Goal: Task Accomplishment & Management: Use online tool/utility

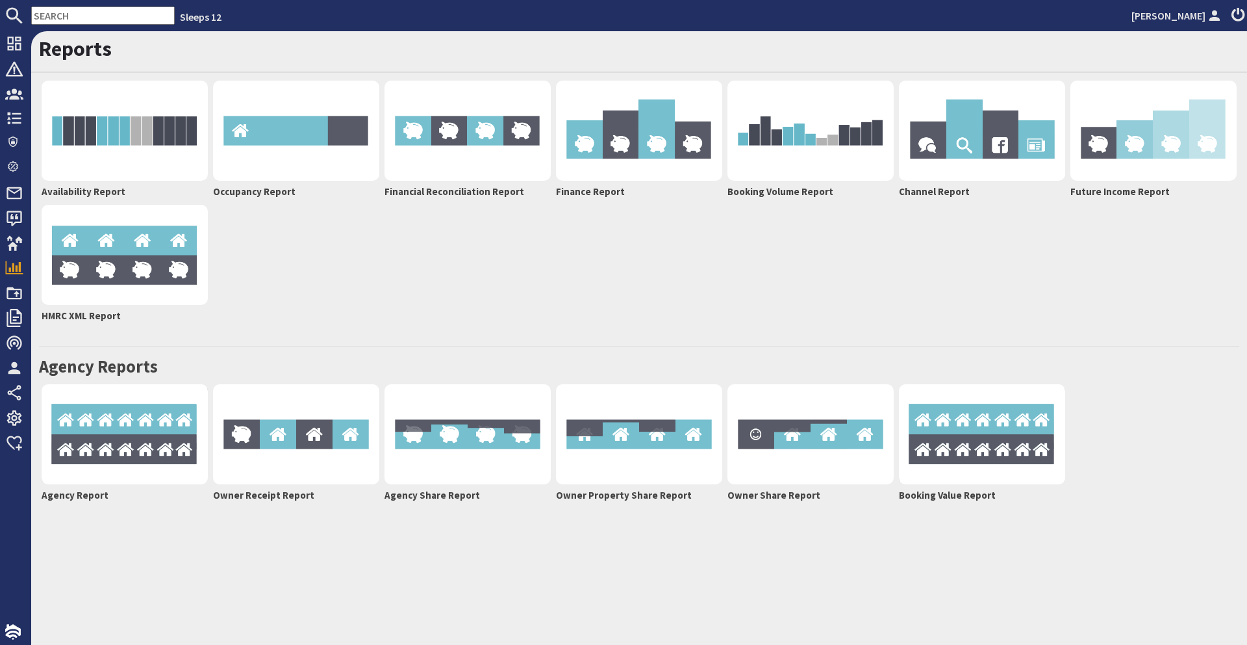
click at [62, 18] on input "text" at bounding box center [103, 15] width 144 height 18
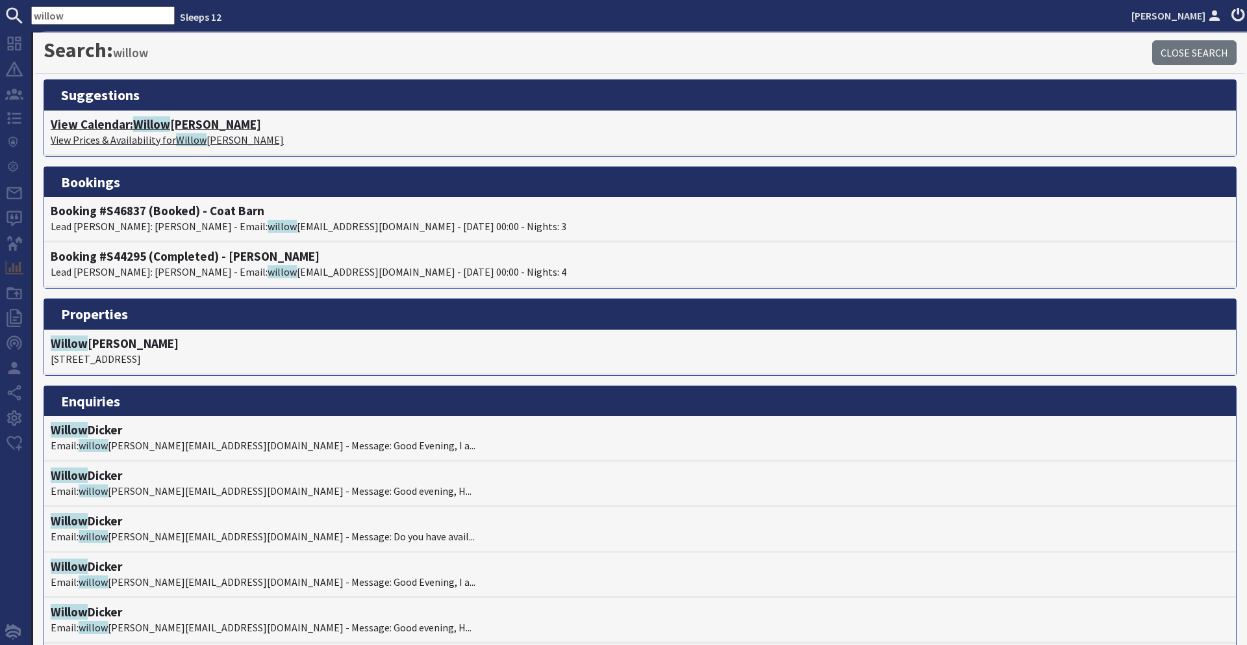
type input "willow"
click at [142, 118] on span "Willow" at bounding box center [151, 124] width 37 height 16
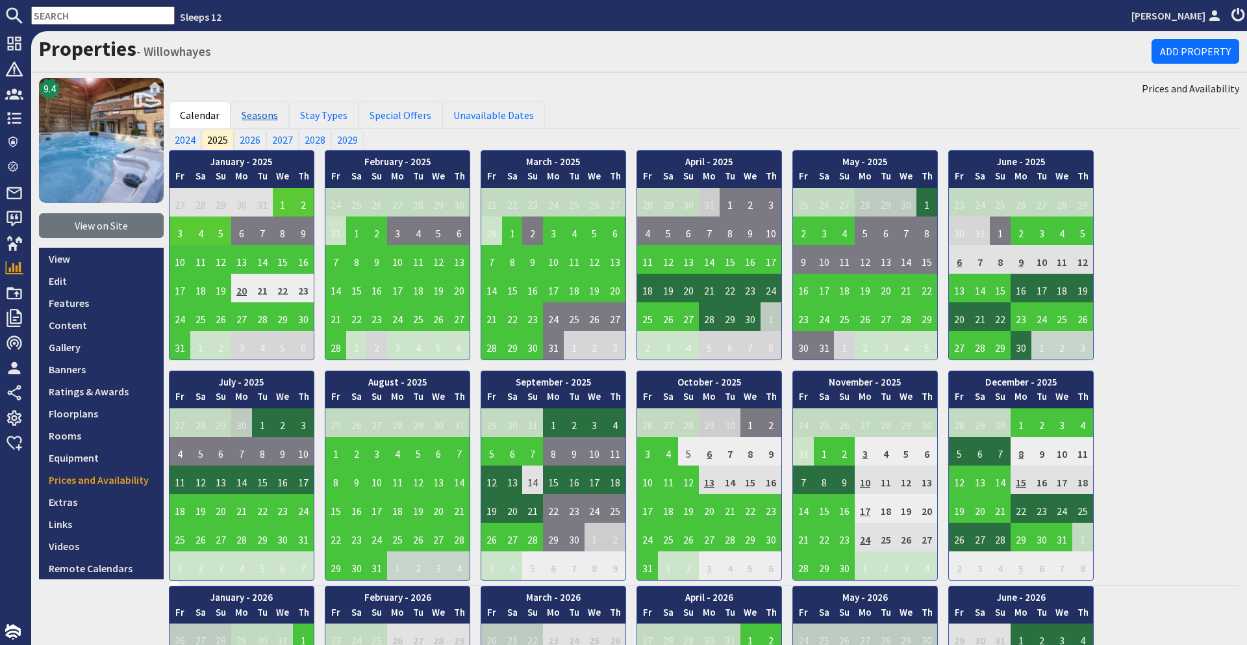
click at [263, 107] on link "Seasons" at bounding box center [260, 114] width 58 height 27
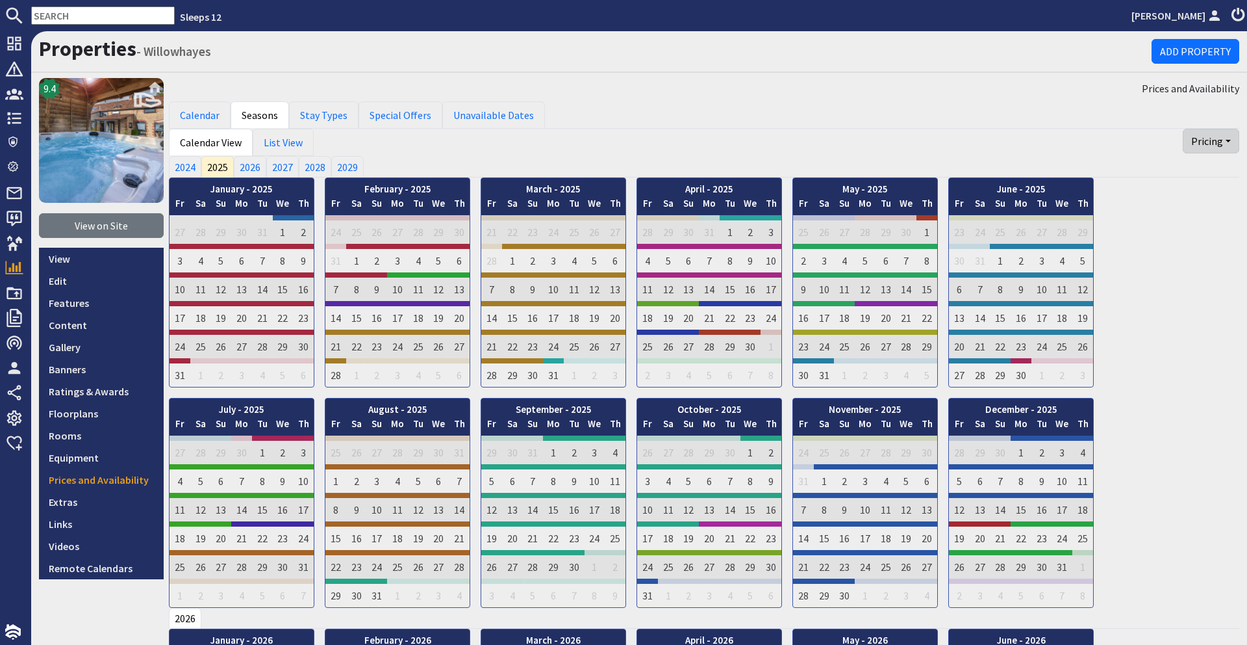
click at [1222, 147] on button "Pricing" at bounding box center [1211, 141] width 57 height 25
click at [1214, 163] on link "Export" at bounding box center [1187, 171] width 103 height 21
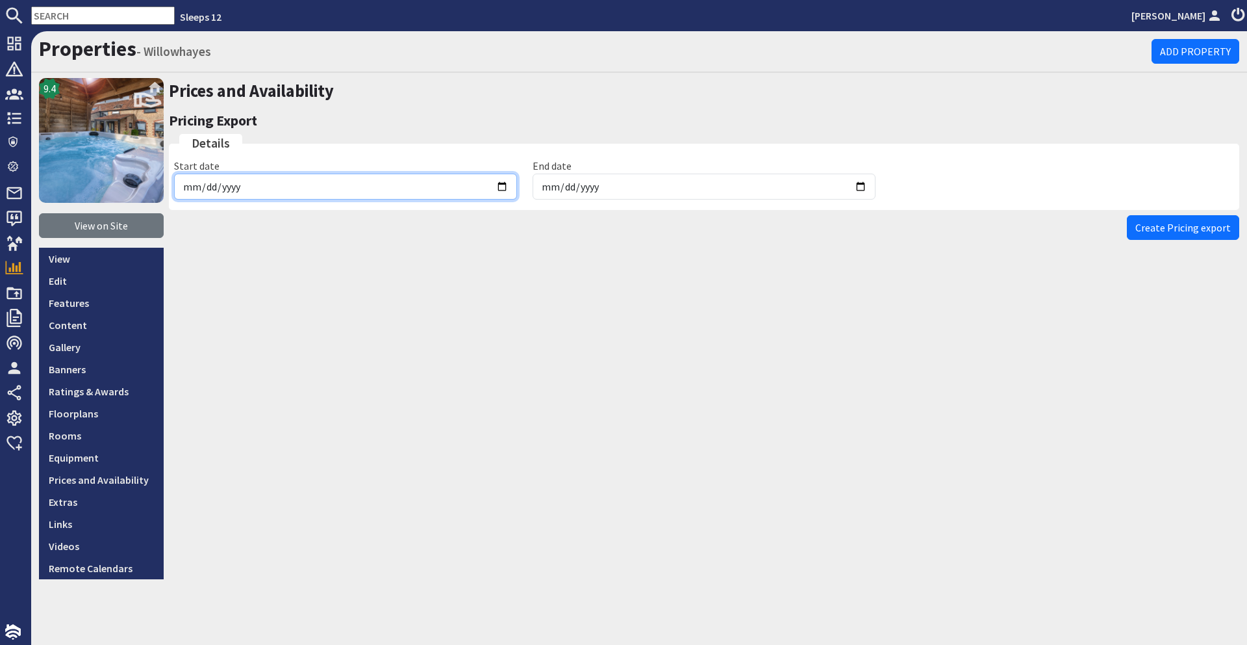
click at [502, 188] on input "[DATE]" at bounding box center [345, 186] width 343 height 26
type input "[DATE]"
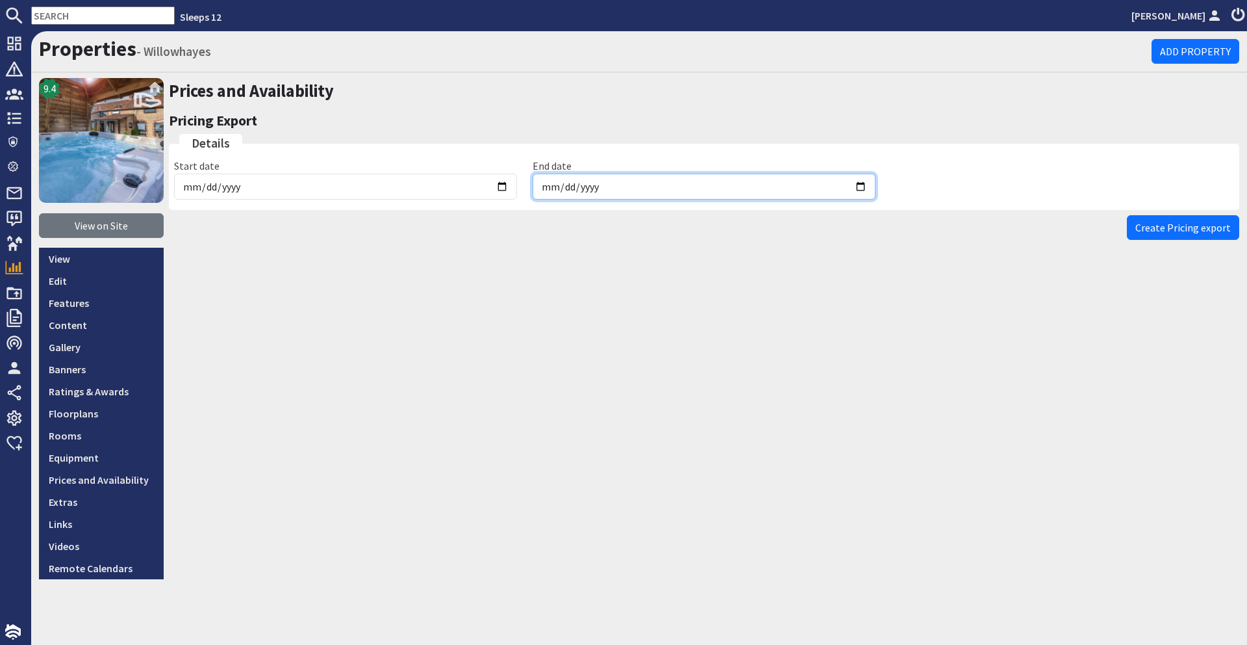
click at [864, 183] on input "[DATE]" at bounding box center [704, 186] width 343 height 26
type input "[DATE]"
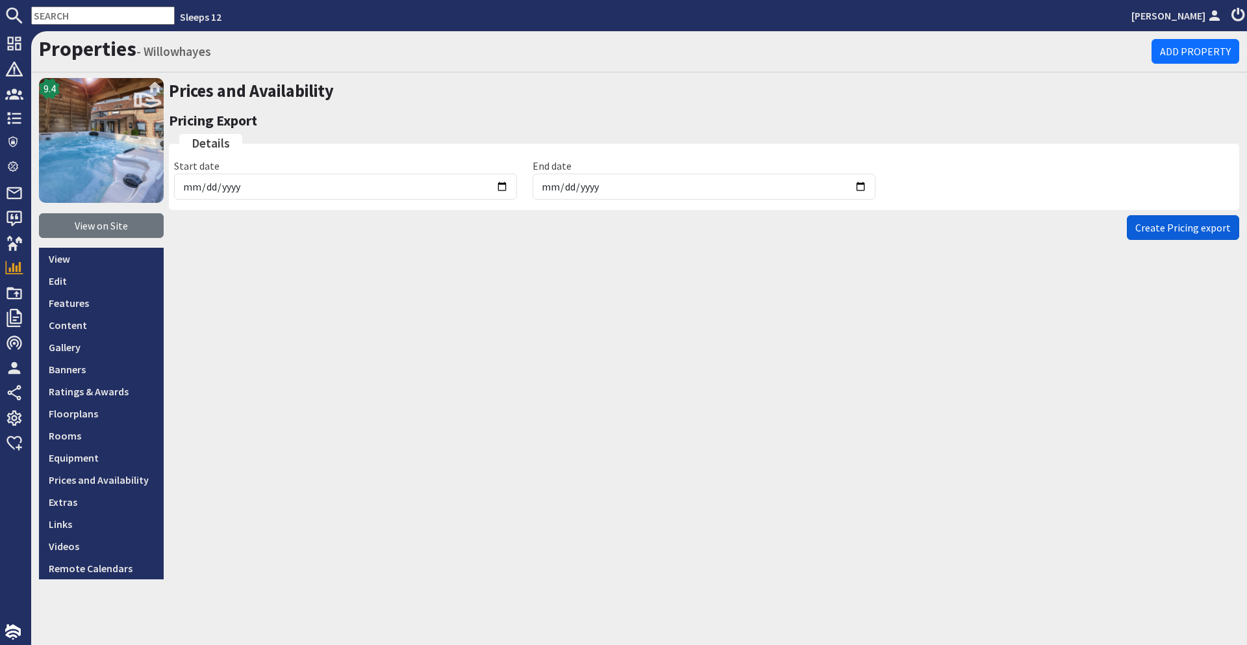
click at [1139, 231] on button "Create Pricing export" at bounding box center [1183, 227] width 112 height 25
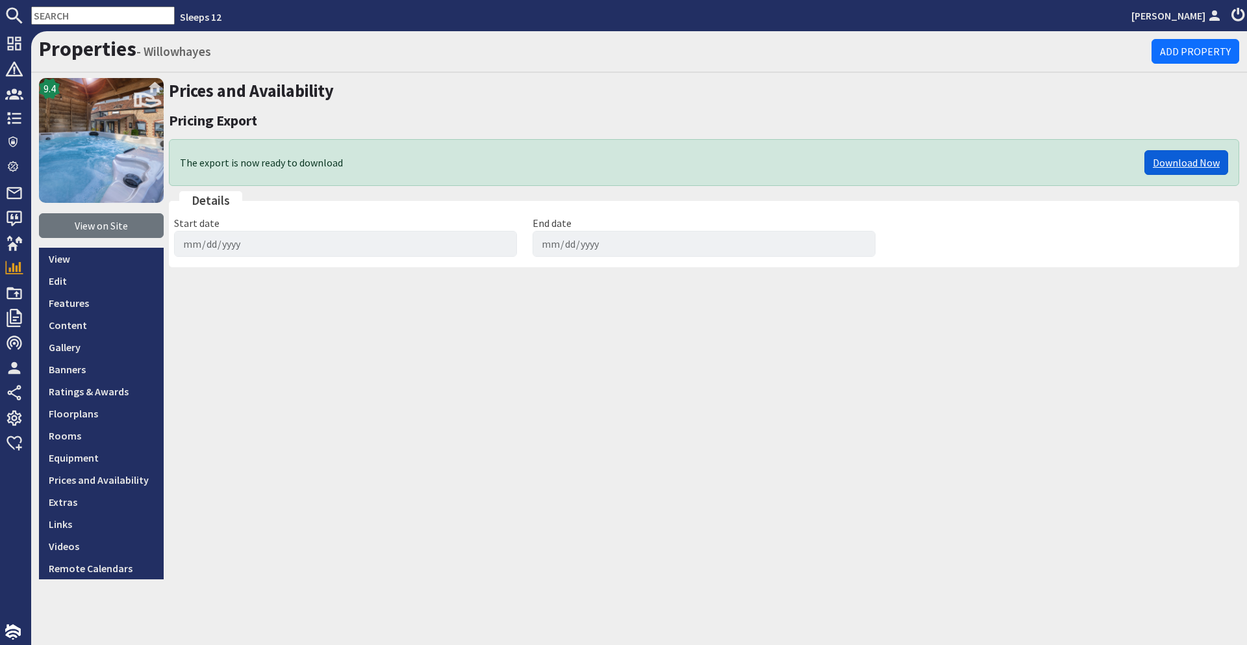
click at [1171, 169] on link "Download Now" at bounding box center [1187, 162] width 84 height 25
click at [79, 13] on input "text" at bounding box center [103, 15] width 144 height 18
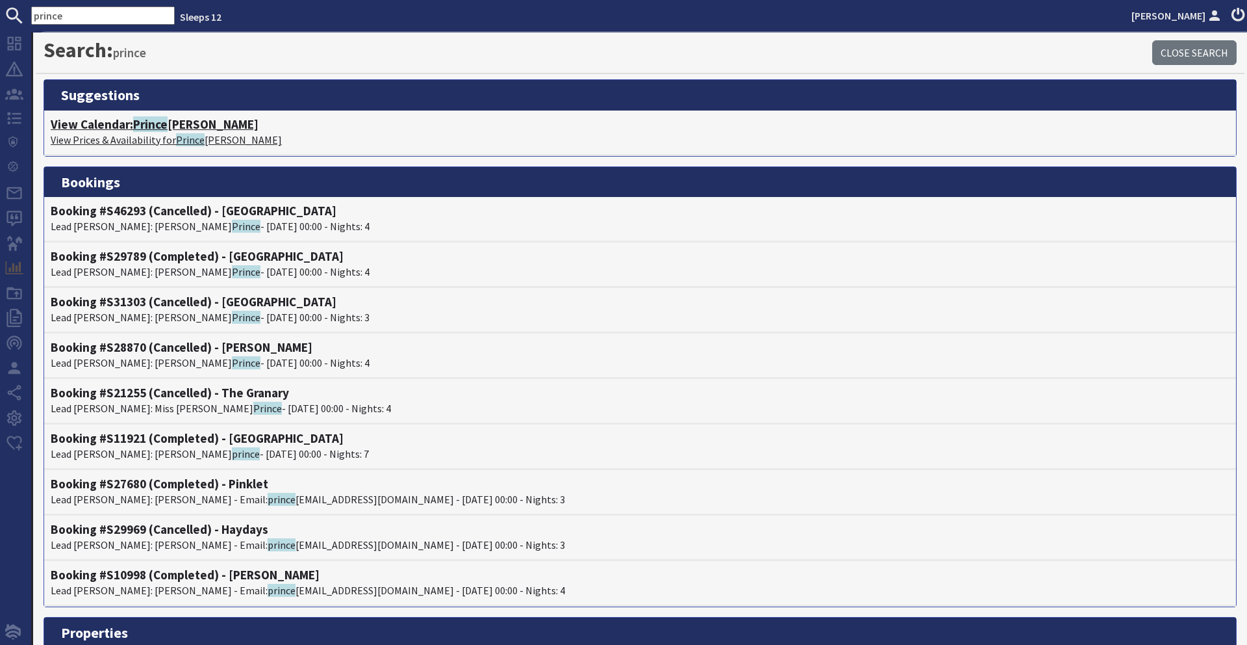
type input "prince"
click at [198, 122] on h4 "View Calendar: Prince [PERSON_NAME]" at bounding box center [640, 124] width 1179 height 15
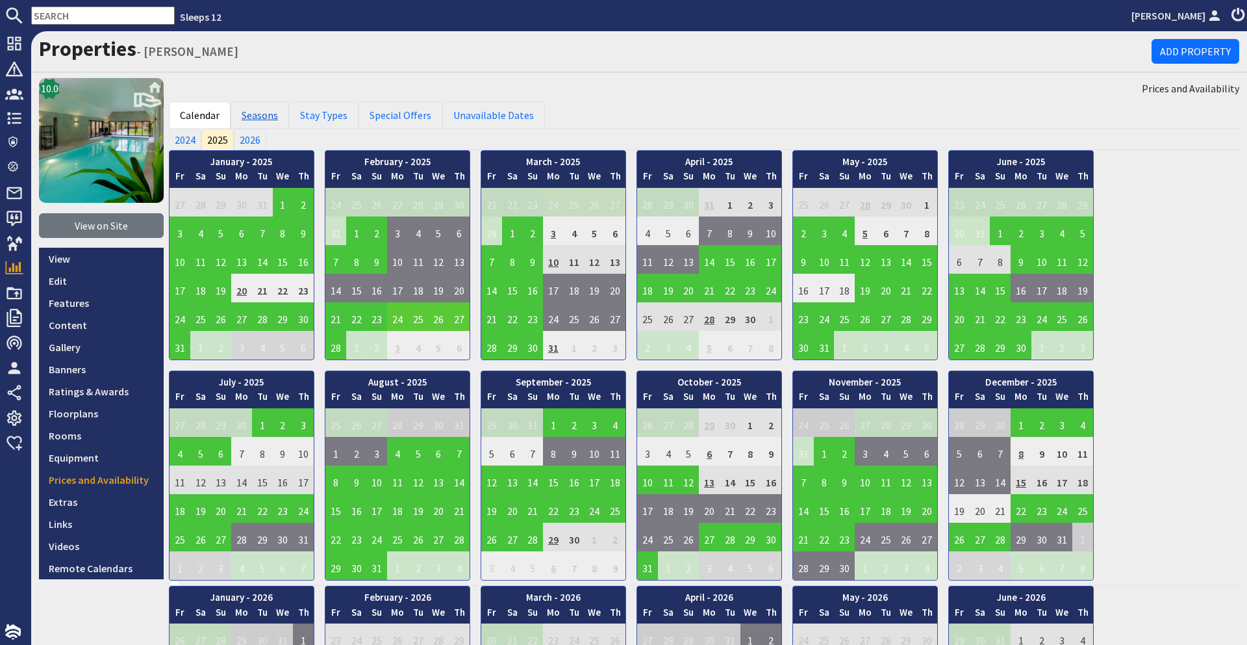
click at [244, 113] on link "Seasons" at bounding box center [260, 114] width 58 height 27
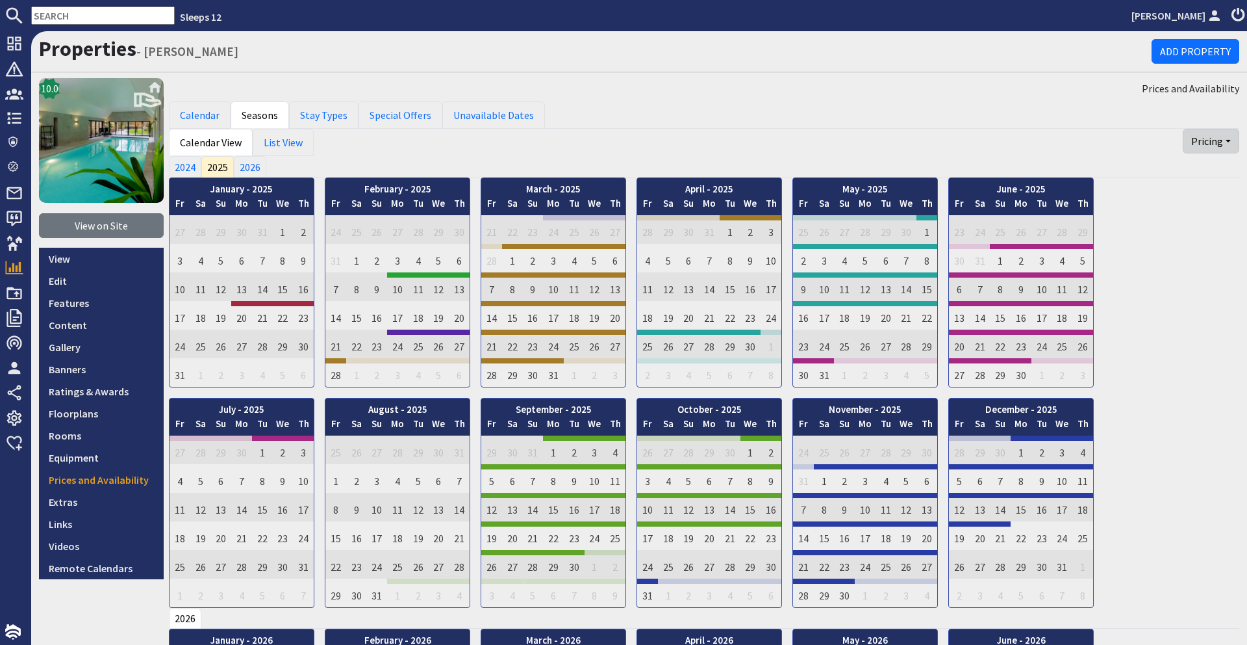
click at [1192, 144] on button "Pricing" at bounding box center [1211, 141] width 57 height 25
click at [1198, 171] on link "Export" at bounding box center [1187, 171] width 103 height 21
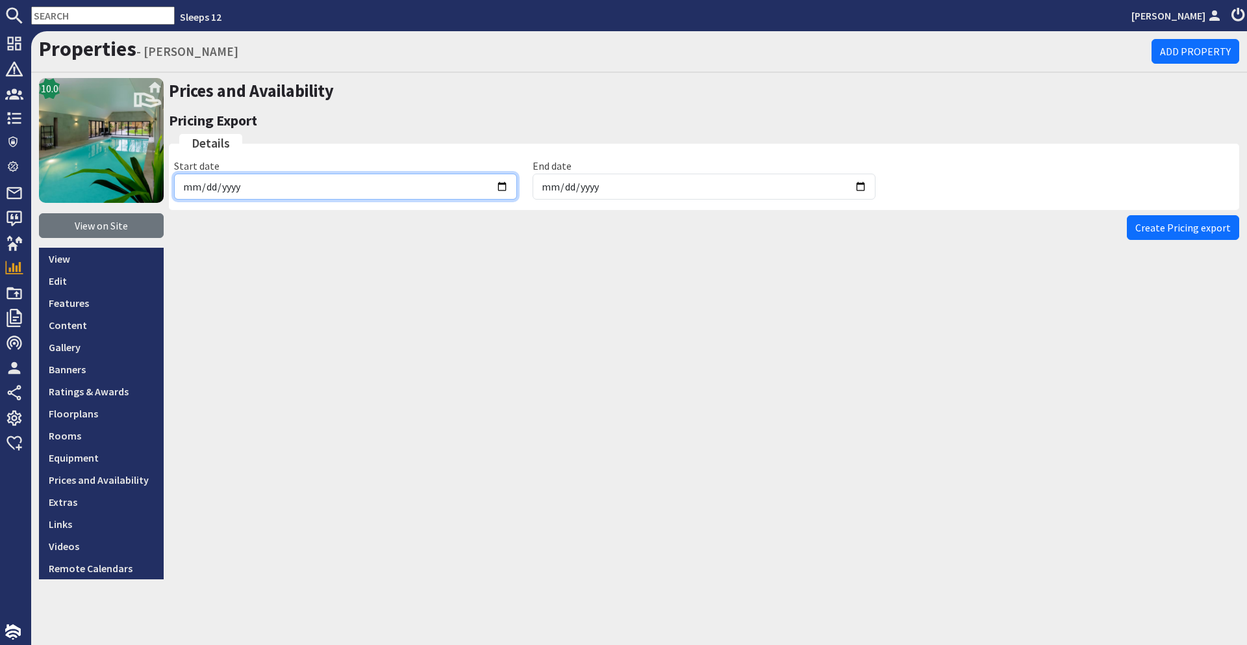
click at [498, 188] on input "[DATE]" at bounding box center [345, 186] width 343 height 26
type input "[DATE]"
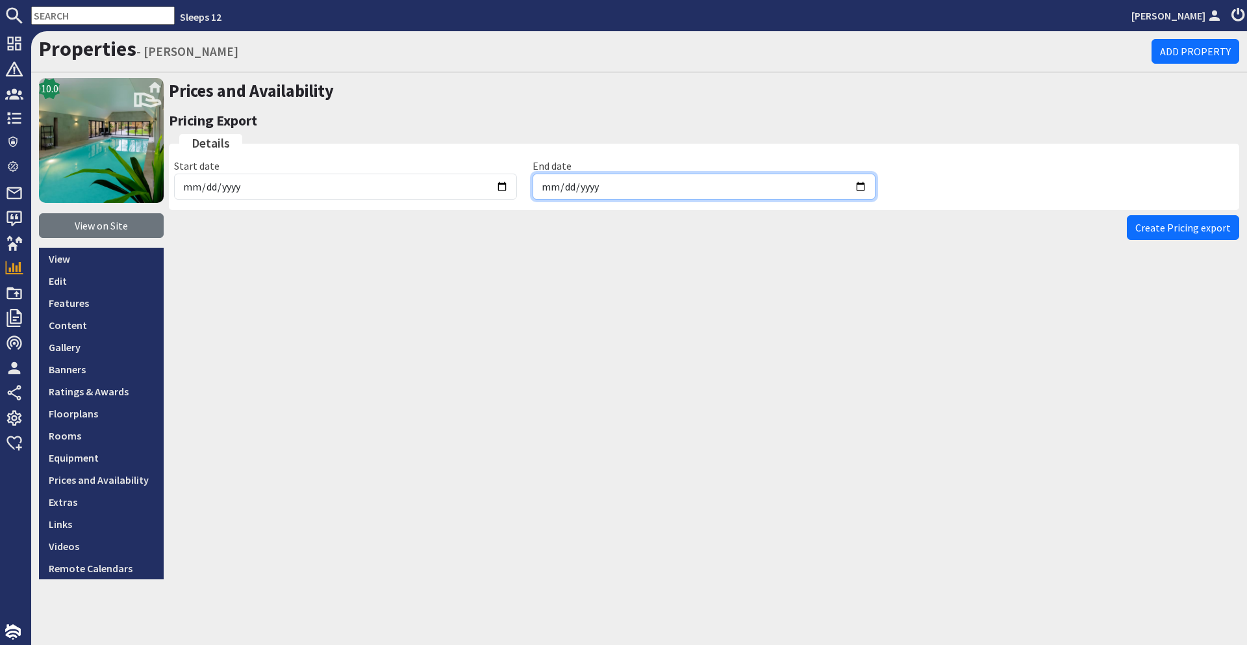
click at [862, 186] on input "[DATE]" at bounding box center [704, 186] width 343 height 26
type input "[DATE]"
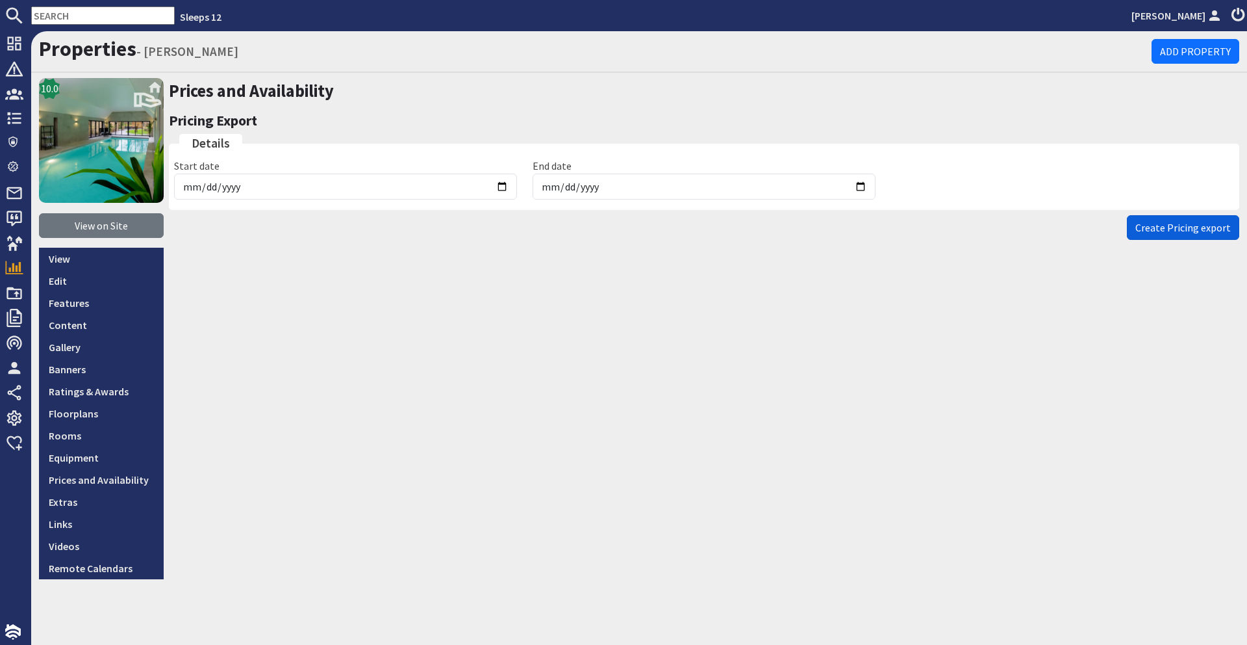
click at [1134, 225] on button "Create Pricing export" at bounding box center [1183, 227] width 112 height 25
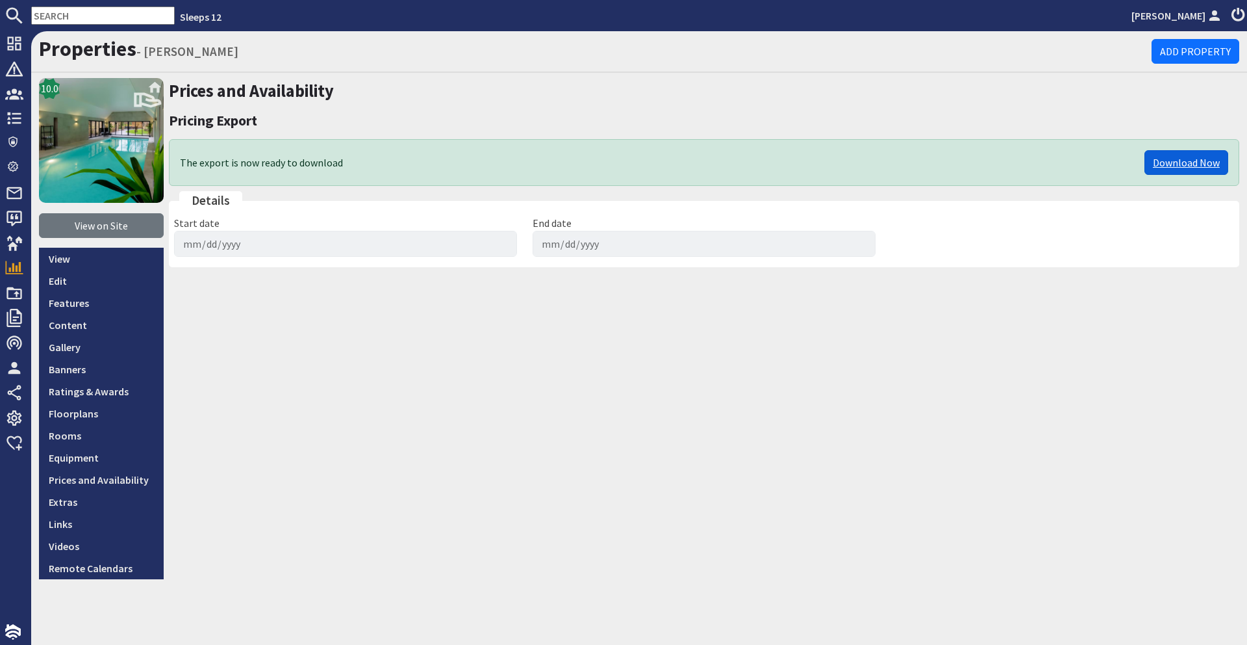
click at [1204, 157] on link "Download Now" at bounding box center [1187, 162] width 84 height 25
click at [121, 16] on input "text" at bounding box center [103, 15] width 144 height 18
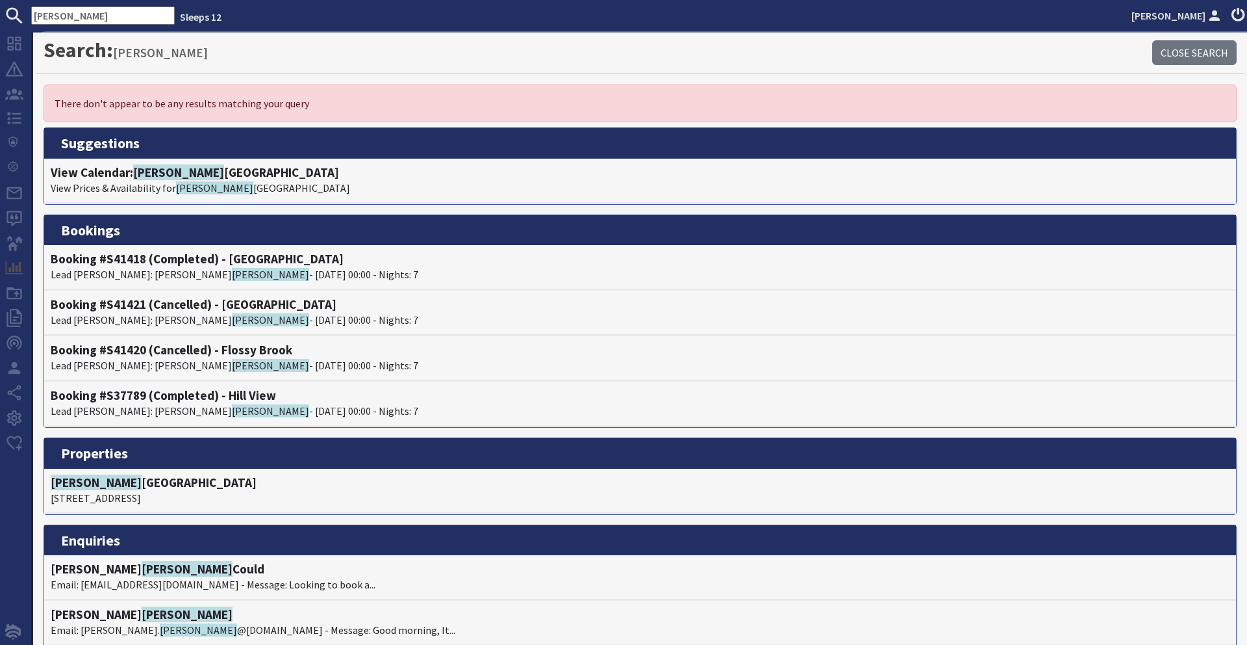
type input "[PERSON_NAME]"
click at [211, 167] on h4 "View Calendar: [PERSON_NAME][GEOGRAPHIC_DATA]" at bounding box center [640, 172] width 1179 height 15
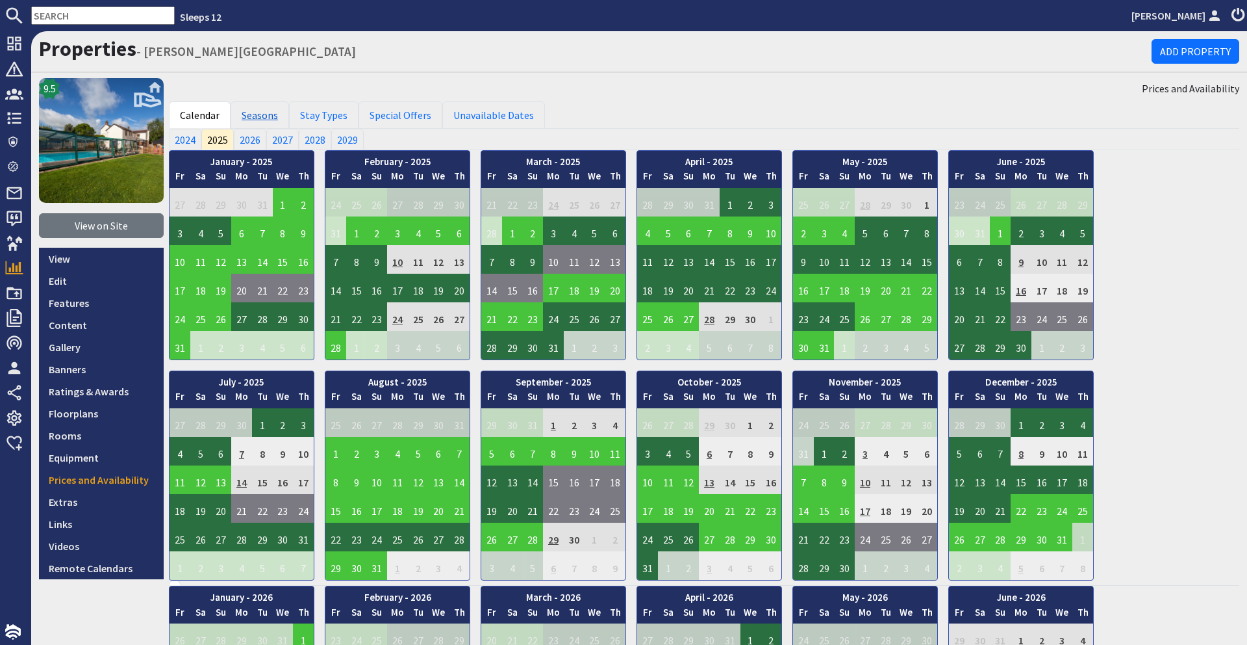
click at [266, 106] on link "Seasons" at bounding box center [260, 114] width 58 height 27
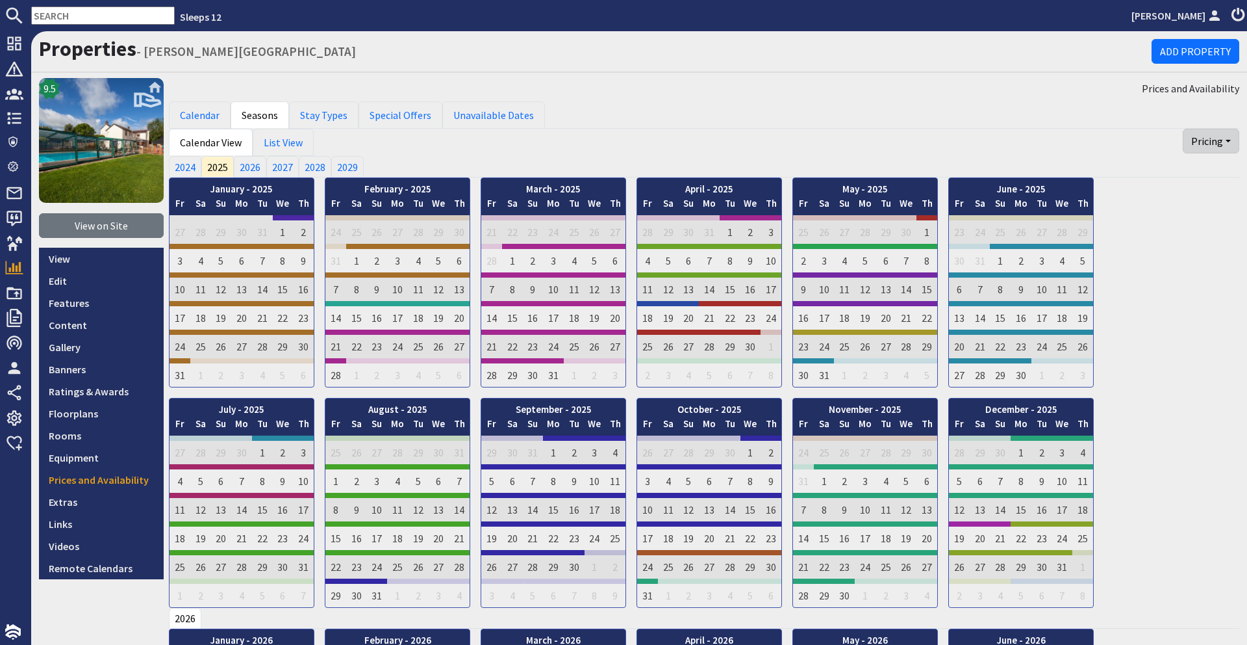
click at [1203, 138] on button "Pricing" at bounding box center [1211, 141] width 57 height 25
click at [1203, 168] on link "Export" at bounding box center [1187, 170] width 103 height 21
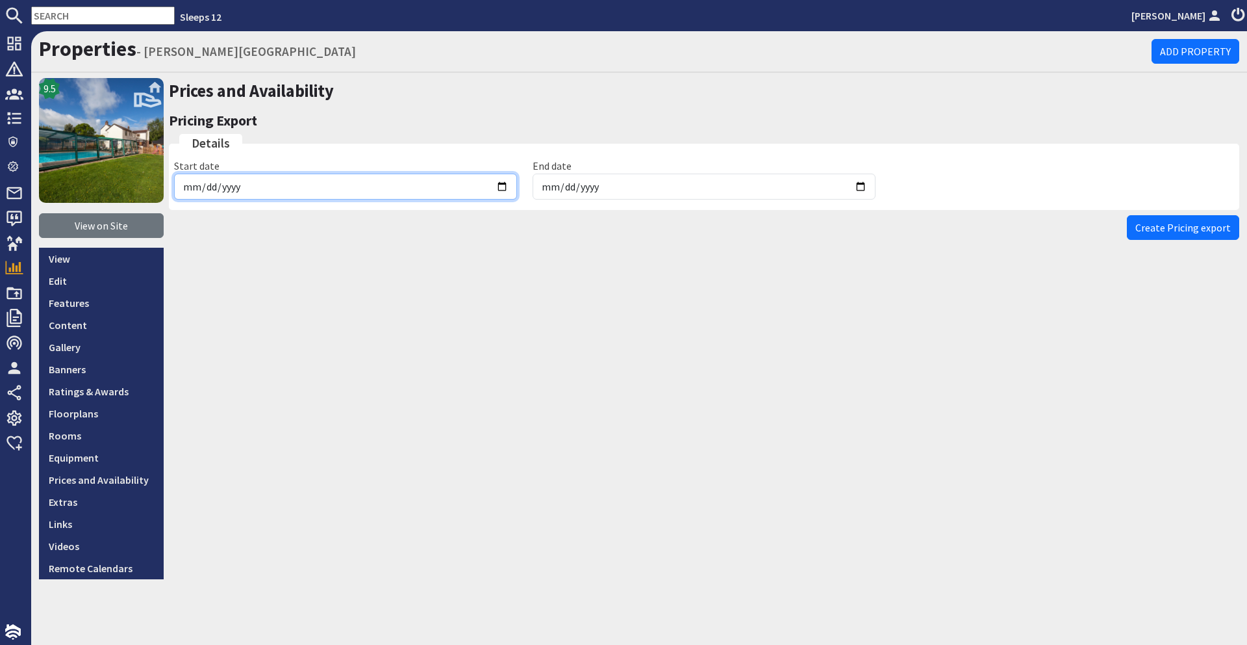
click at [499, 188] on input "[DATE]" at bounding box center [345, 186] width 343 height 26
type input "[DATE]"
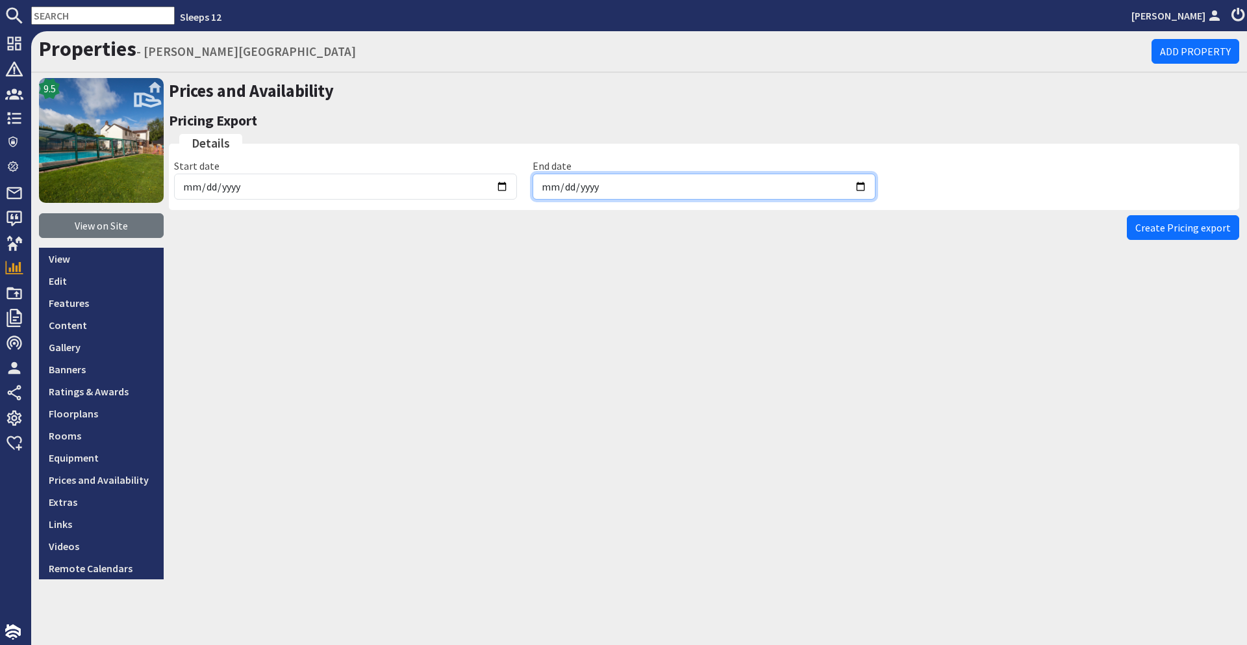
click at [863, 188] on input "[DATE]" at bounding box center [704, 186] width 343 height 26
type input "[DATE]"
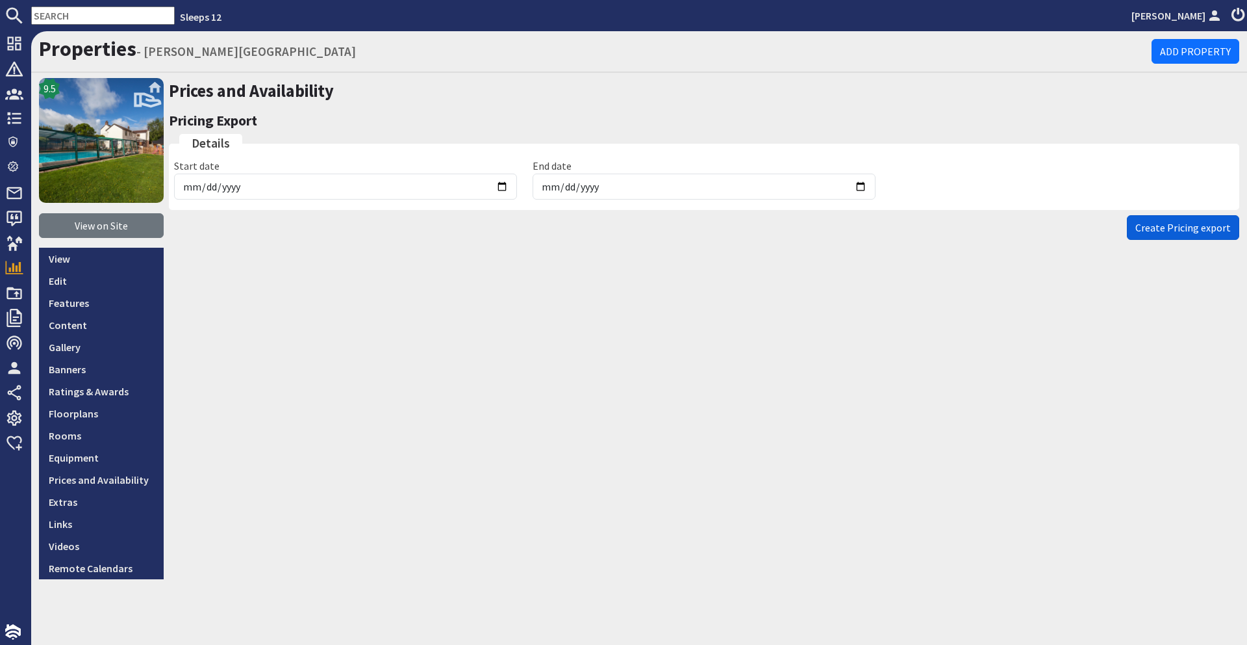
click at [1156, 223] on span "Create Pricing export" at bounding box center [1184, 227] width 96 height 13
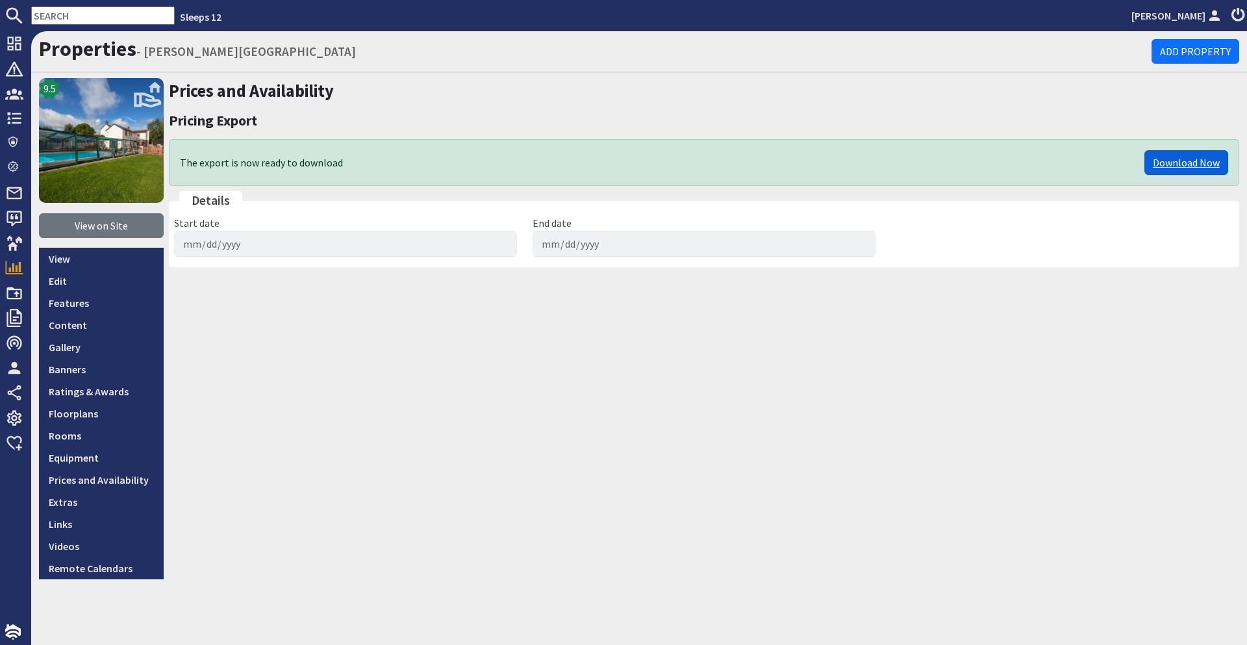
click at [1175, 168] on link "Download Now" at bounding box center [1187, 162] width 84 height 25
click at [97, 17] on input "text" at bounding box center [103, 15] width 144 height 18
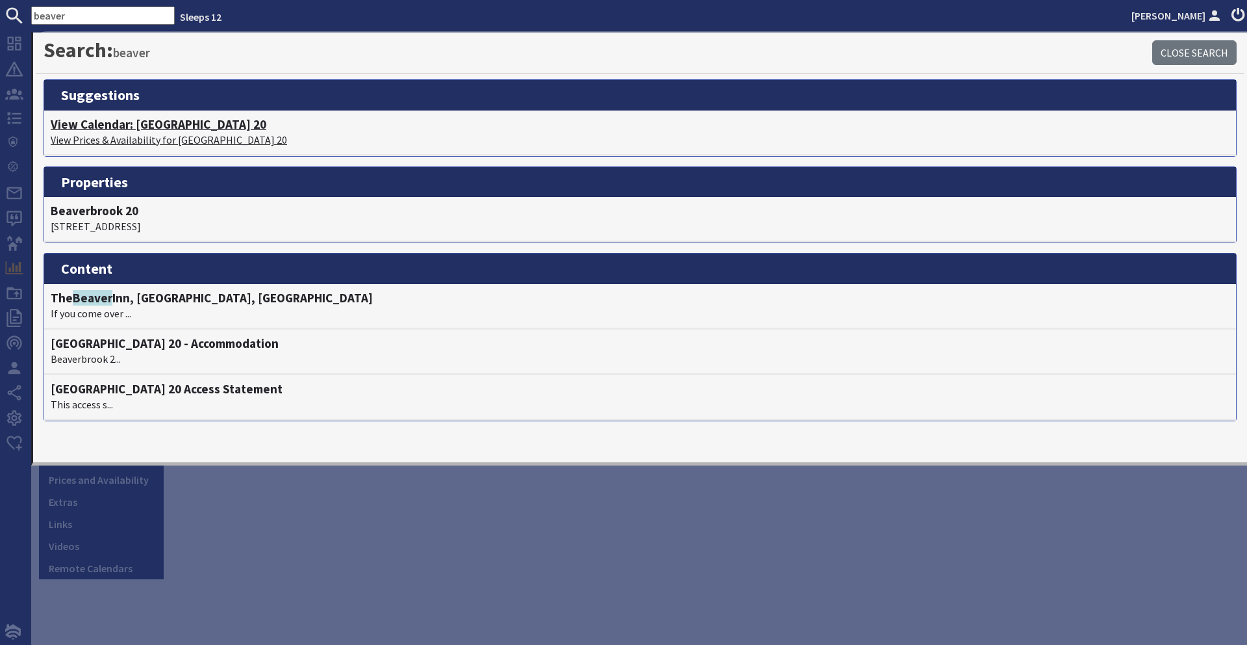
type input "beaver"
click at [154, 121] on h4 "View Calendar: [GEOGRAPHIC_DATA] 20" at bounding box center [640, 124] width 1179 height 15
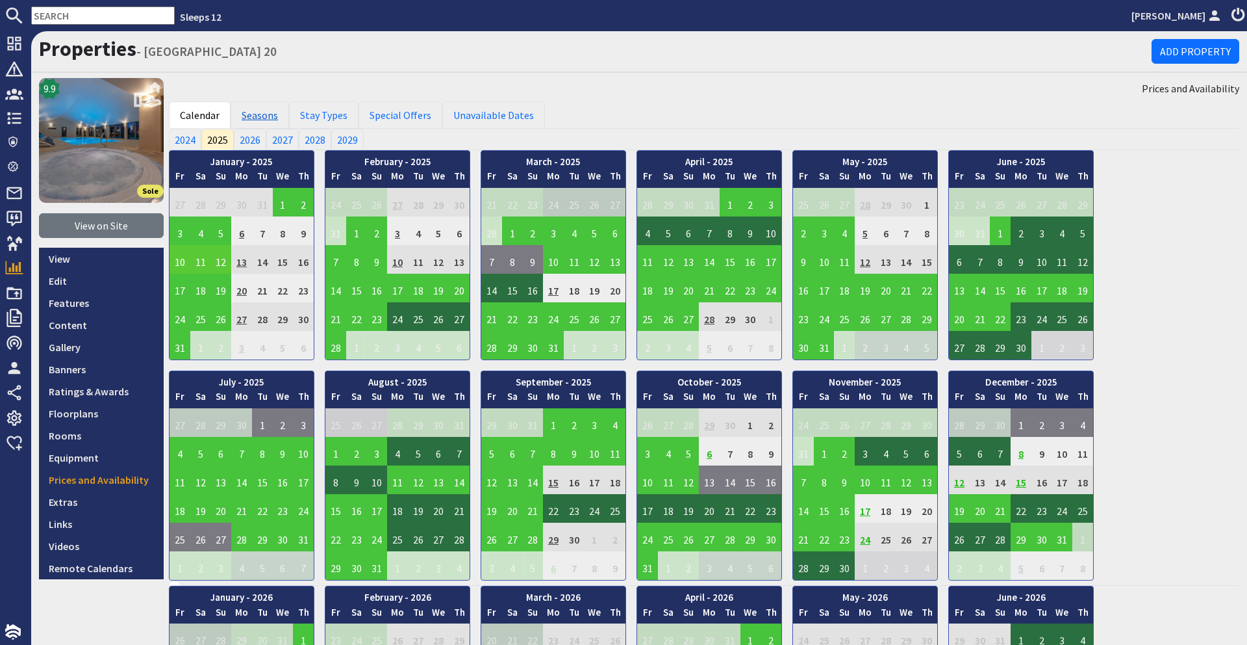
click at [263, 112] on link "Seasons" at bounding box center [260, 114] width 58 height 27
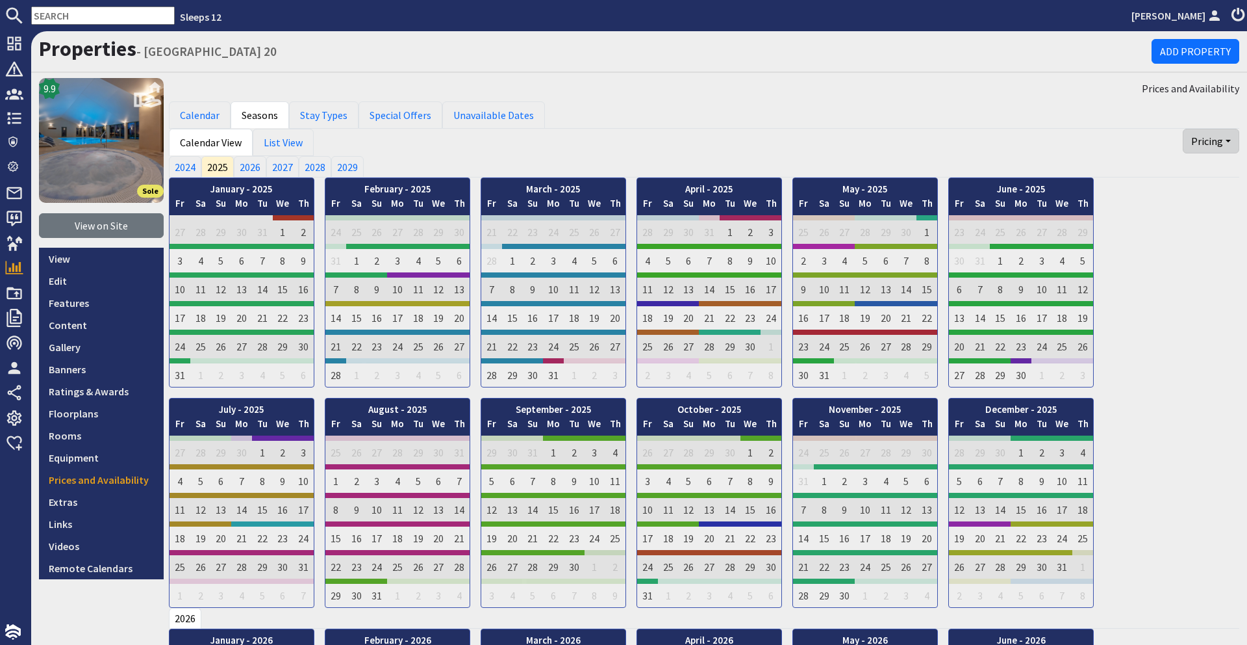
click at [1196, 138] on button "Pricing" at bounding box center [1211, 141] width 57 height 25
click at [1159, 170] on link "Export" at bounding box center [1187, 170] width 103 height 21
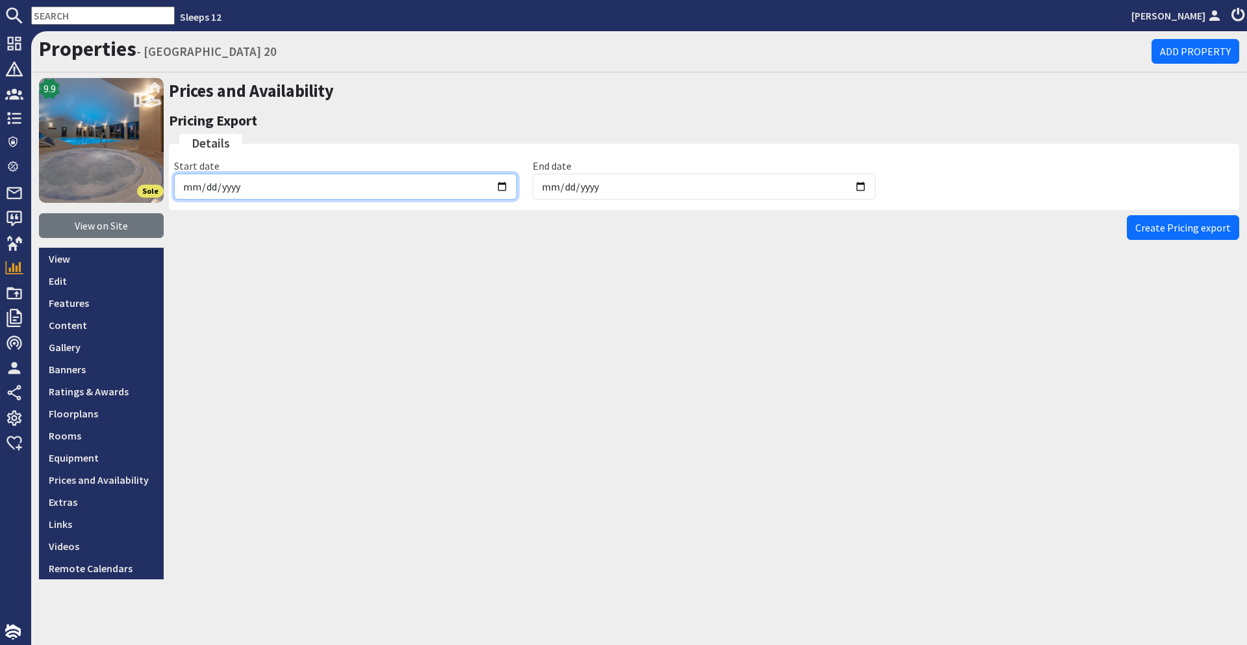
click at [504, 185] on input "[DATE]" at bounding box center [345, 186] width 343 height 26
click at [502, 185] on input "[DATE]" at bounding box center [345, 186] width 343 height 26
type input "[DATE]"
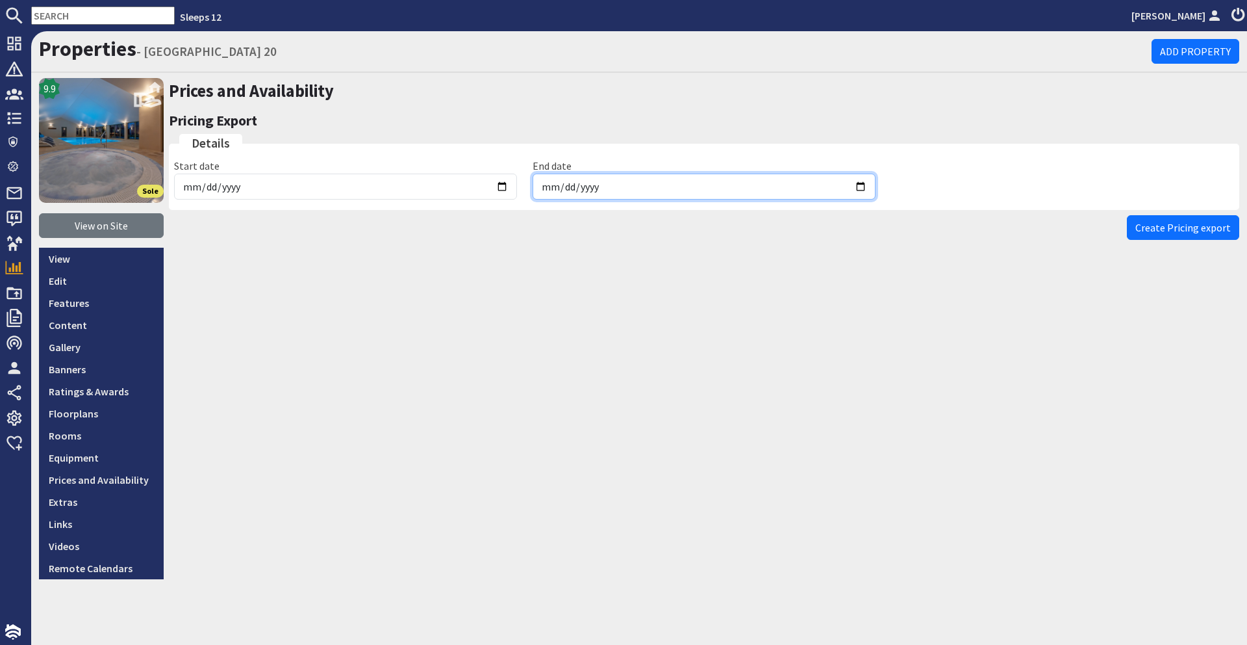
click at [860, 180] on input "[DATE]" at bounding box center [704, 186] width 343 height 26
type input "[DATE]"
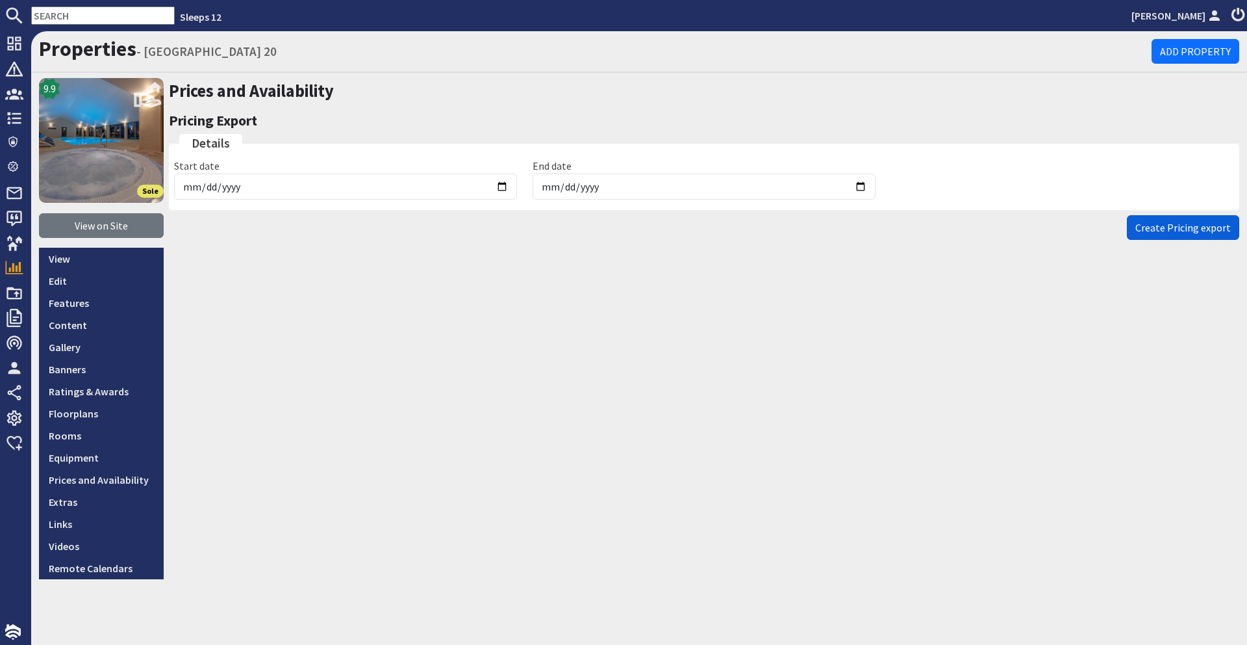
click at [1218, 226] on span "Create Pricing export" at bounding box center [1184, 227] width 96 height 13
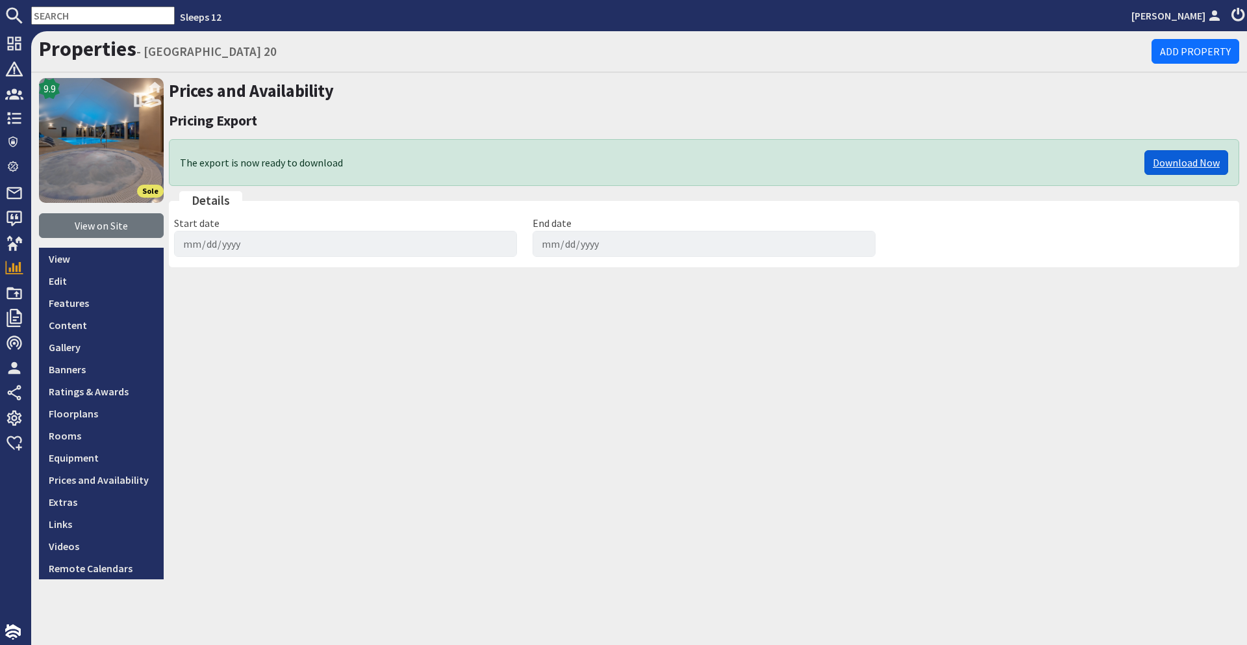
click at [1152, 166] on link "Download Now" at bounding box center [1187, 162] width 84 height 25
click at [108, 17] on input "text" at bounding box center [103, 15] width 144 height 18
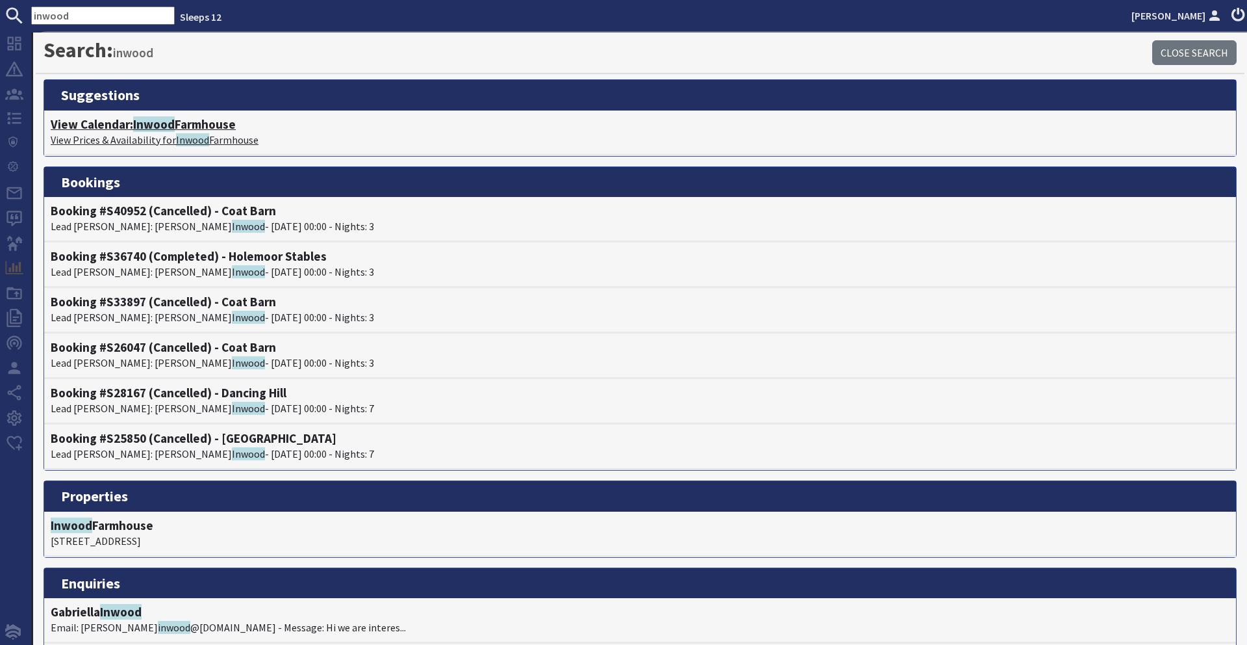
type input "inwood"
click at [153, 125] on span "Inwood" at bounding box center [154, 124] width 42 height 16
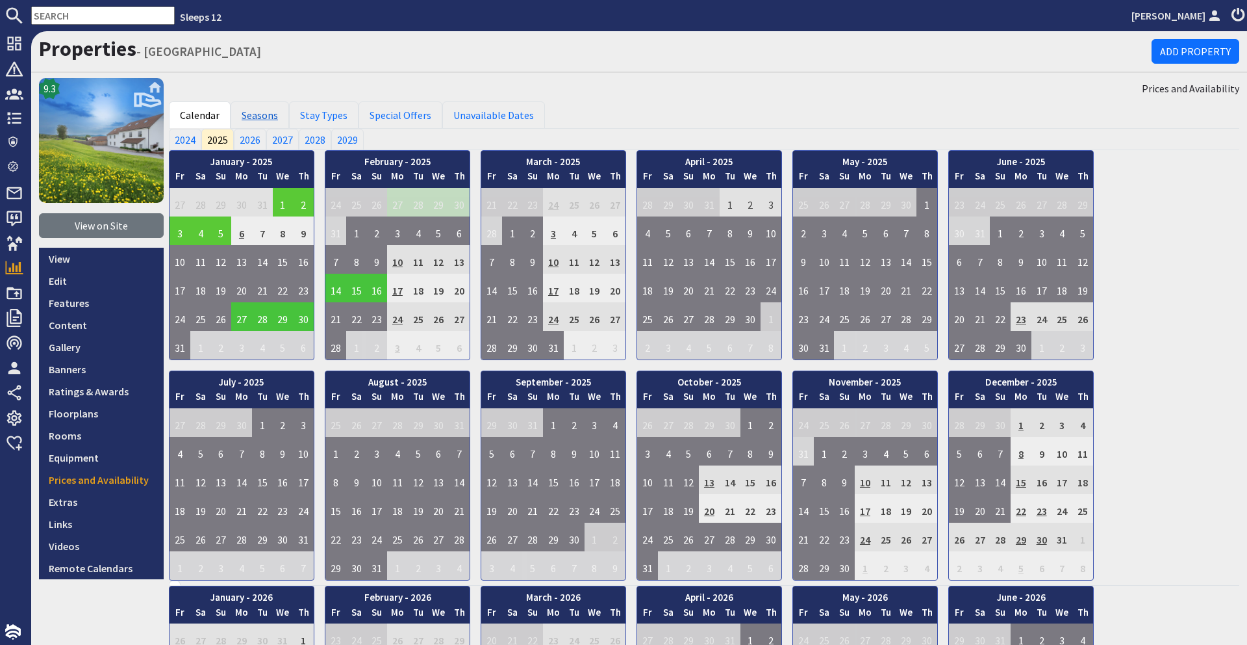
click at [257, 116] on link "Seasons" at bounding box center [260, 114] width 58 height 27
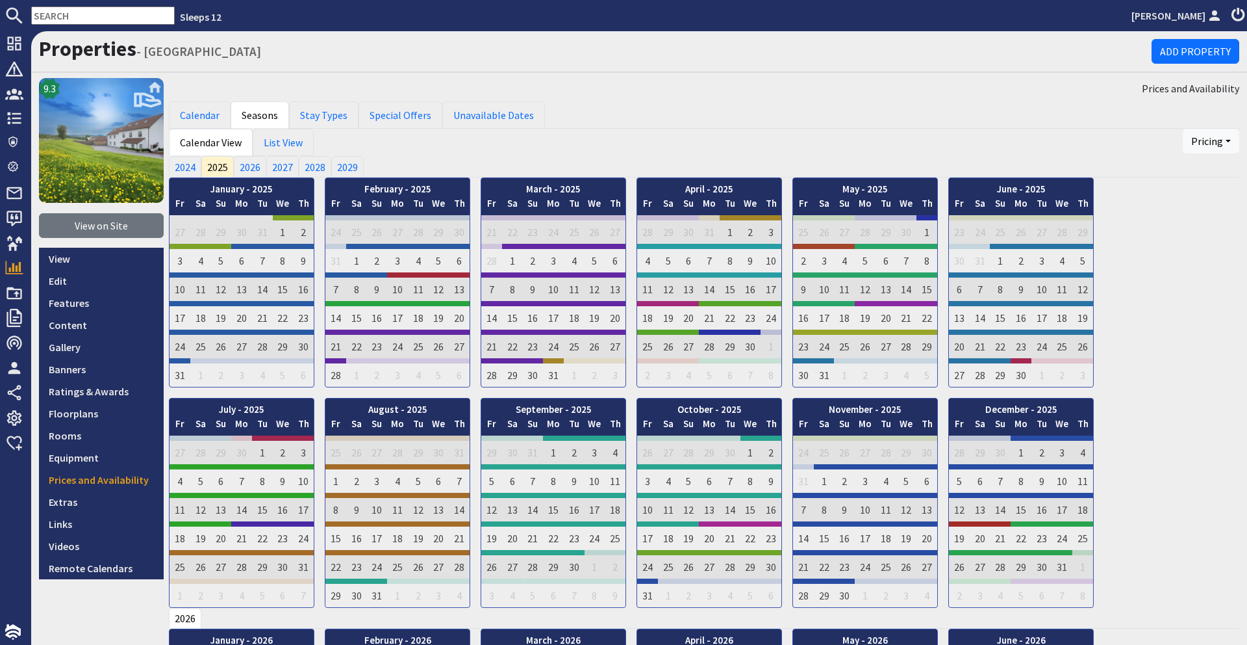
drag, startPoint x: 1219, startPoint y: 140, endPoint x: 1192, endPoint y: 159, distance: 32.8
click at [1218, 140] on button "Pricing" at bounding box center [1211, 141] width 57 height 25
click at [1193, 164] on link "Export" at bounding box center [1187, 170] width 103 height 21
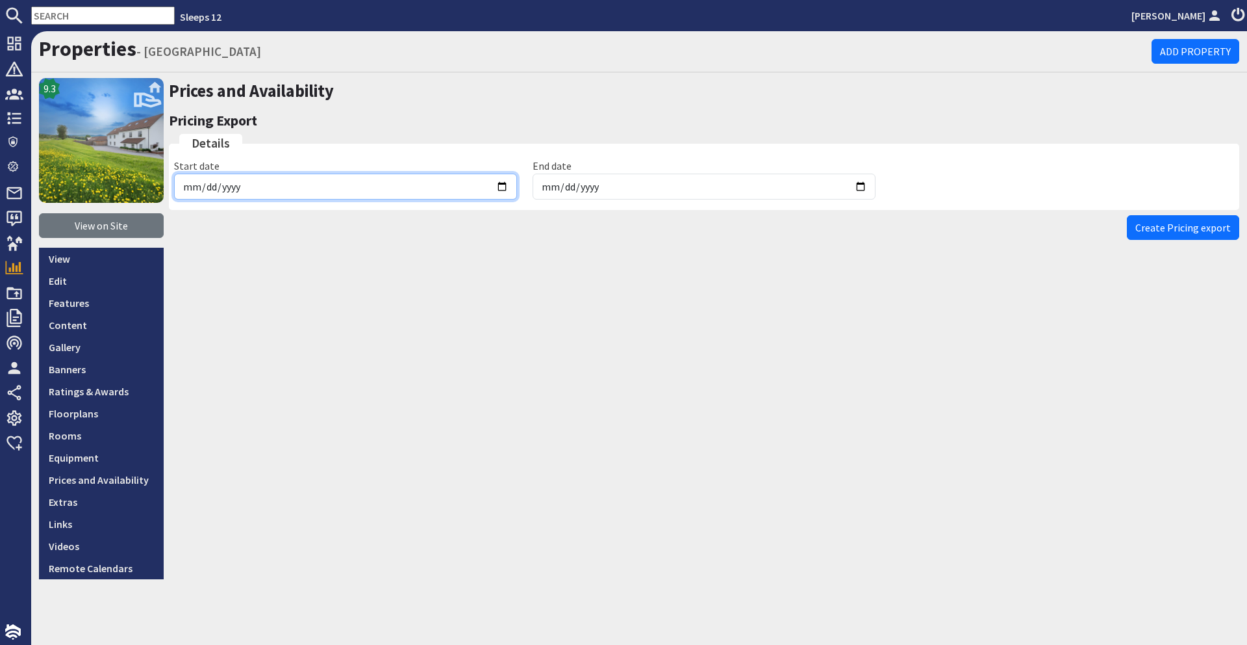
click at [504, 188] on input "[DATE]" at bounding box center [345, 186] width 343 height 26
type input "[DATE]"
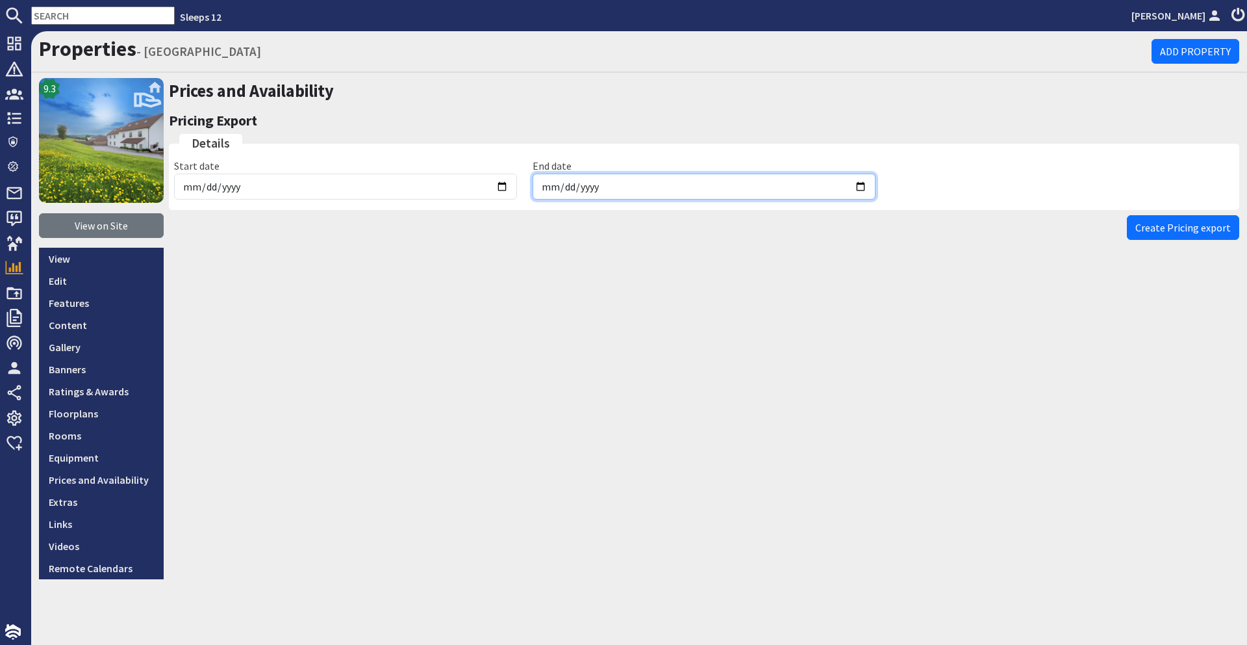
click at [855, 185] on input "[DATE]" at bounding box center [704, 186] width 343 height 26
type input "[DATE]"
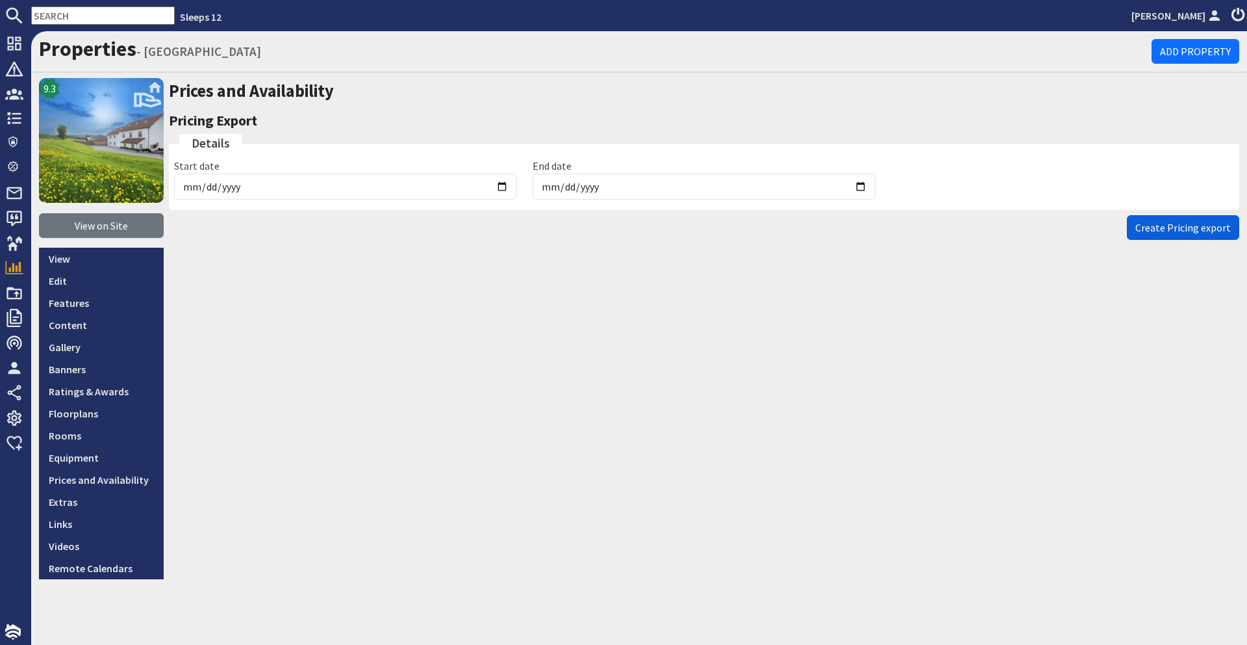
click at [1160, 225] on span "Create Pricing export" at bounding box center [1184, 227] width 96 height 13
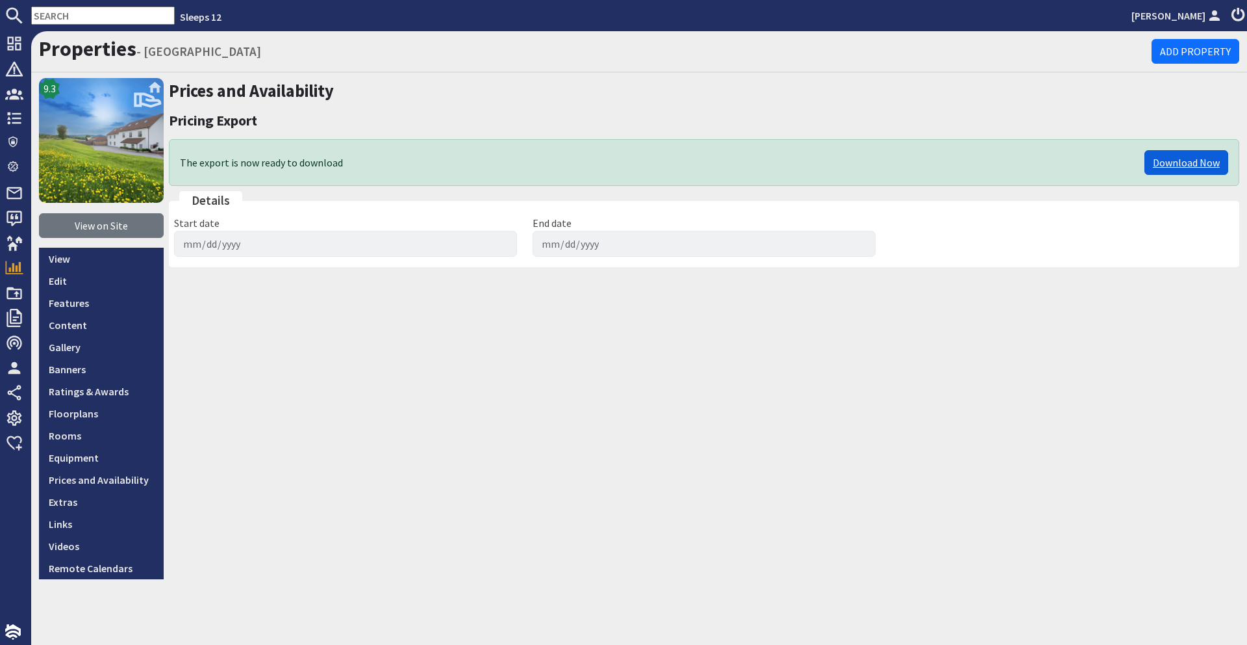
click at [1157, 164] on link "Download Now" at bounding box center [1187, 162] width 84 height 25
